Goal: Task Accomplishment & Management: Use online tool/utility

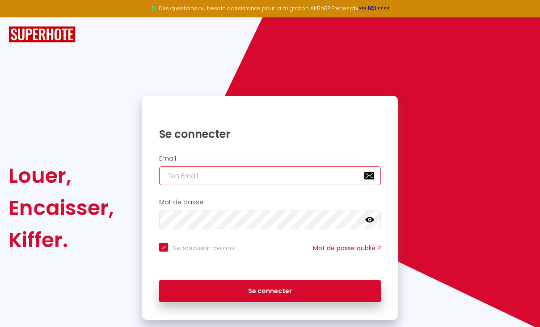
type input "a"
checkbox input "true"
type input "ah"
checkbox input "true"
type input "ahm"
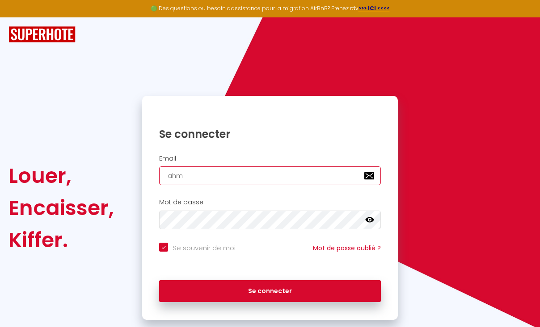
checkbox input "true"
type input "ahme"
checkbox input "true"
type input "[PERSON_NAME]"
checkbox input "true"
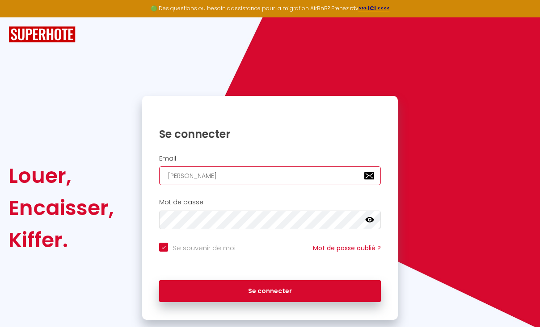
type input "[PERSON_NAME]."
checkbox input "true"
type input "[PERSON_NAME].e"
checkbox input "true"
type input "[PERSON_NAME].ea"
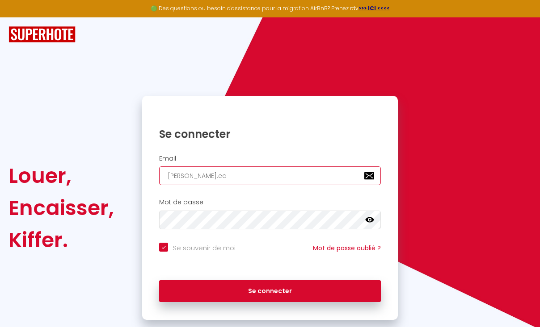
checkbox input "true"
type input "[PERSON_NAME].eas"
checkbox input "true"
type input "[PERSON_NAME].easy"
checkbox input "true"
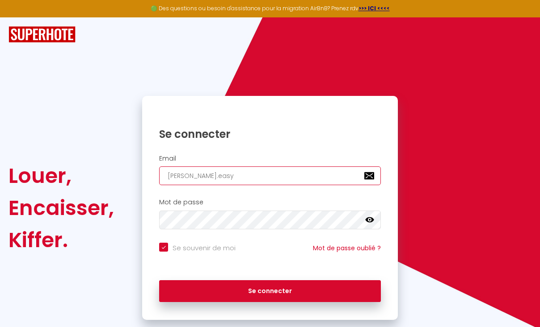
type input "[PERSON_NAME].easyh"
checkbox input "true"
type input "[PERSON_NAME].easyho"
checkbox input "true"
type input "[PERSON_NAME].easyhos"
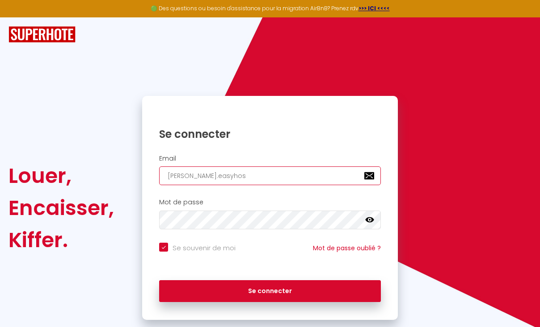
checkbox input "true"
type input "[PERSON_NAME].easyhost"
checkbox input "true"
type input "[PERSON_NAME].easyhost&"
checkbox input "true"
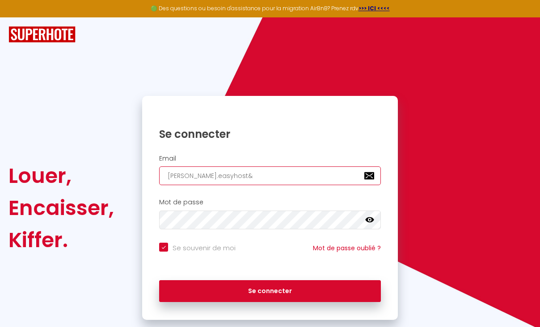
type input "[PERSON_NAME].easyhost"
checkbox input "true"
type input "[PERSON_NAME].easyhost@"
checkbox input "true"
type input "[PERSON_NAME]"
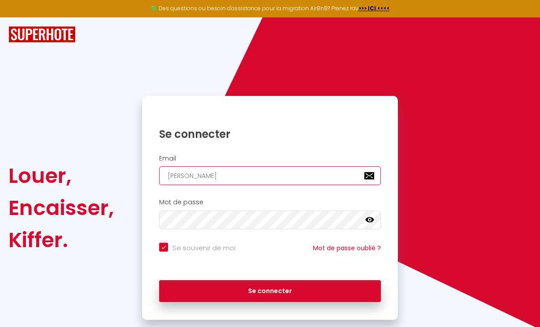
checkbox input "true"
type input "[PERSON_NAME]"
checkbox input "true"
type input "ahmed.easyhost@gma"
checkbox input "true"
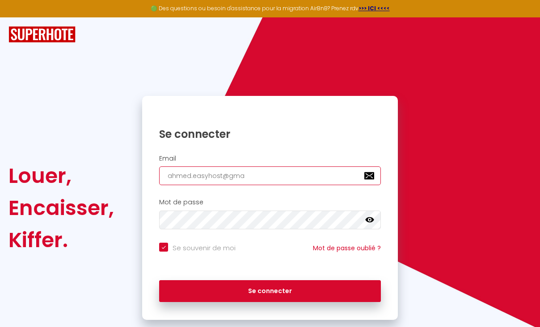
type input "[PERSON_NAME]"
checkbox input "true"
type input "[EMAIL_ADDRESS]"
checkbox input "true"
type input "[EMAIL_ADDRESS]."
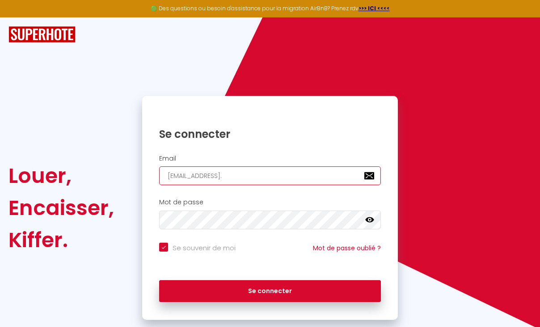
checkbox input "true"
type input "ahmed.easyhost@gmail.c"
checkbox input "true"
type input "[EMAIL_ADDRESS][DOMAIN_NAME]"
checkbox input "true"
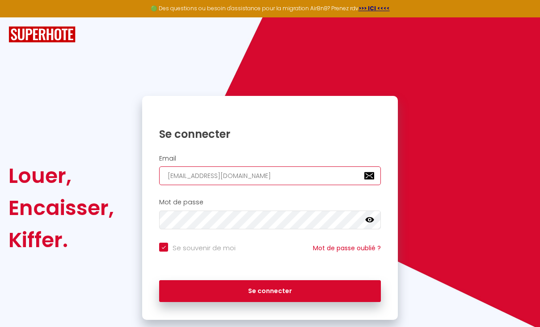
type input "[PERSON_NAME][EMAIL_ADDRESS][DOMAIN_NAME]"
checkbox input "true"
type input "[PERSON_NAME][EMAIL_ADDRESS][DOMAIN_NAME]"
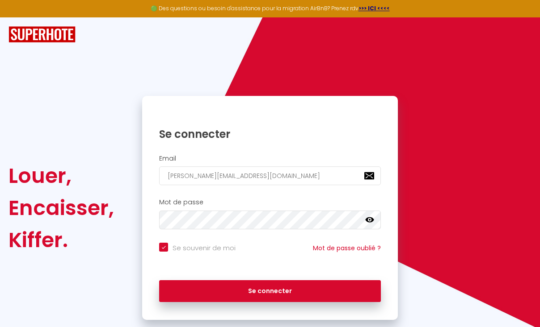
click at [371, 218] on icon at bounding box center [369, 220] width 9 height 5
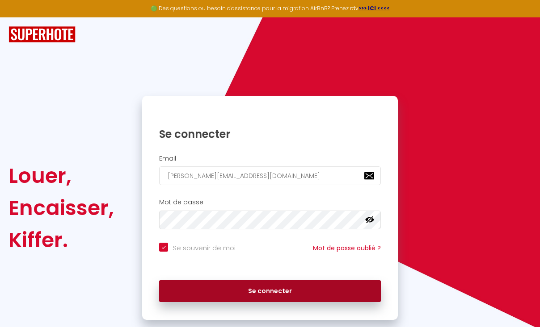
click at [279, 288] on button "Se connecter" at bounding box center [270, 291] width 222 height 22
checkbox input "true"
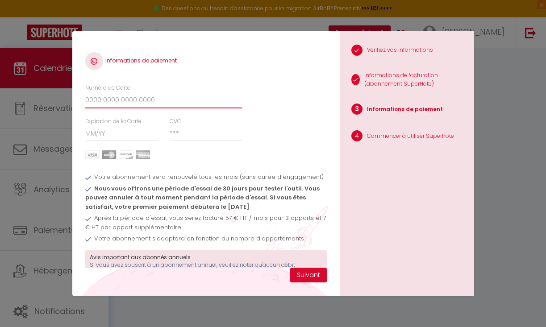
click at [176, 103] on input "Numéro de Carte" at bounding box center [163, 100] width 157 height 16
click at [177, 103] on input "Numéro de Carte" at bounding box center [163, 100] width 157 height 16
type input "[CREDIT_CARD_NUMBER]"
click at [124, 138] on input "Expiration de la Carte" at bounding box center [121, 134] width 73 height 16
type input "05 / 29"
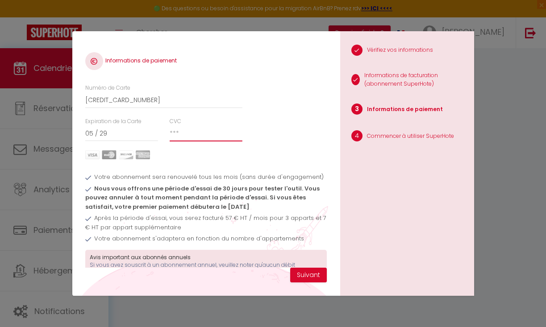
click at [183, 134] on input "CVC" at bounding box center [206, 134] width 73 height 16
type input "188"
click at [310, 273] on button "Suivant" at bounding box center [308, 275] width 37 height 15
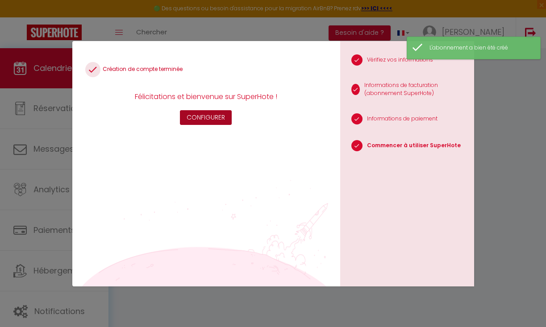
click at [196, 115] on button "Configurer" at bounding box center [206, 117] width 52 height 15
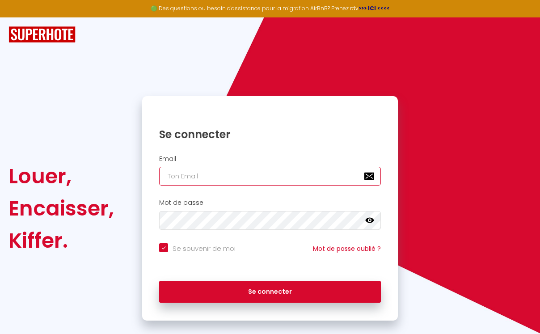
type input "[PERSON_NAME][EMAIL_ADDRESS][DOMAIN_NAME]"
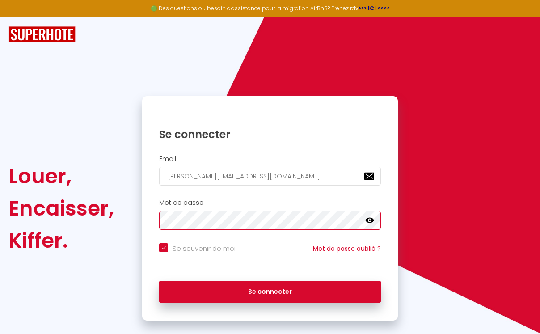
click at [270, 290] on button "Se connecter" at bounding box center [270, 291] width 222 height 22
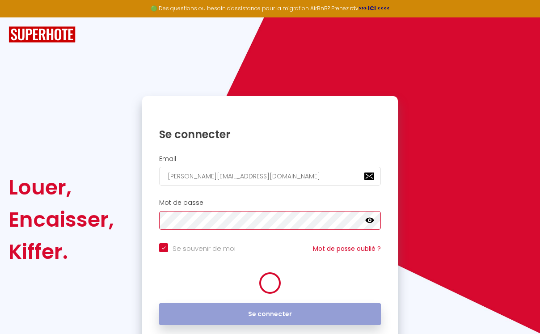
checkbox input "true"
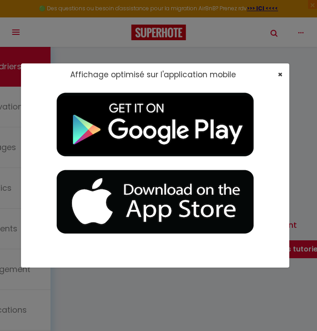
click at [279, 77] on span "×" at bounding box center [279, 74] width 5 height 11
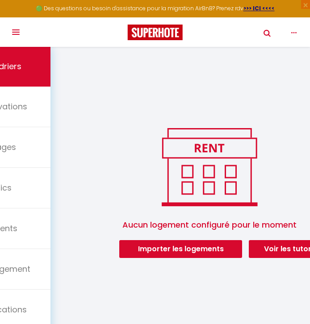
drag, startPoint x: 80, startPoint y: 142, endPoint x: 293, endPoint y: 139, distance: 213.1
click at [118, 125] on div "Aucun logement configuré pour le moment Importer les logements Voir les tutorie…" at bounding box center [209, 157] width 201 height 222
